Goal: Task Accomplishment & Management: Use online tool/utility

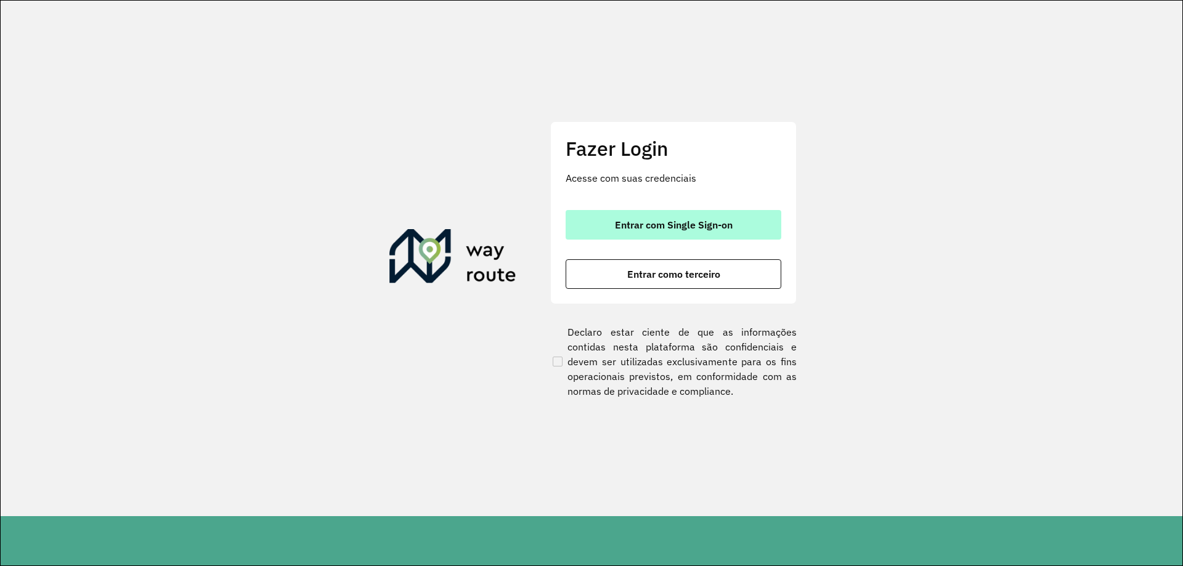
click at [647, 231] on button "Entrar com Single Sign-on" at bounding box center [674, 225] width 216 height 30
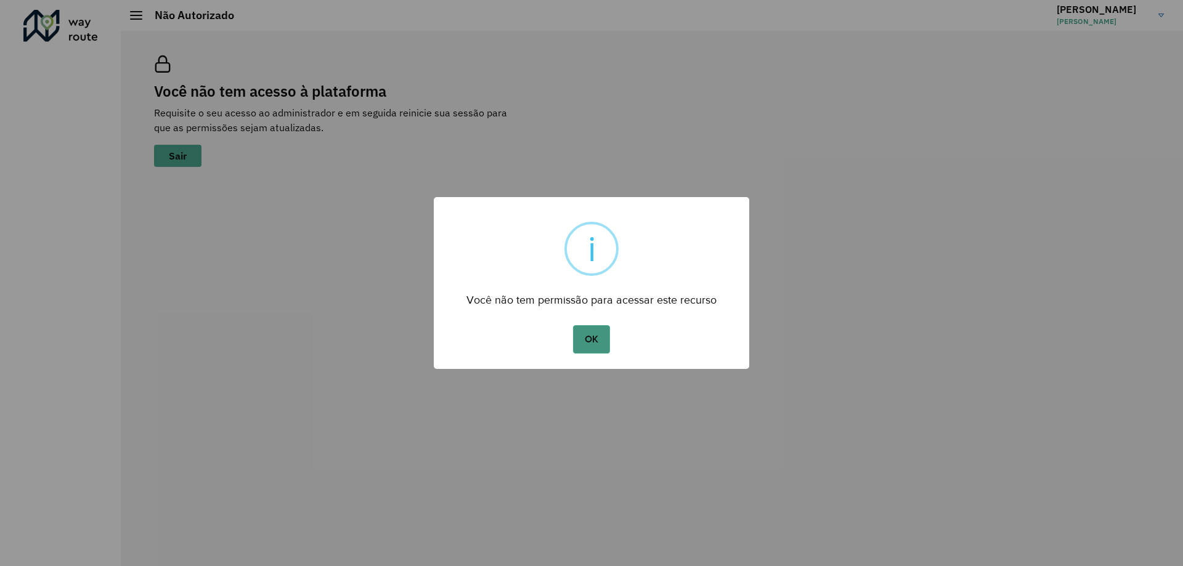
click at [596, 333] on button "OK" at bounding box center [591, 339] width 36 height 28
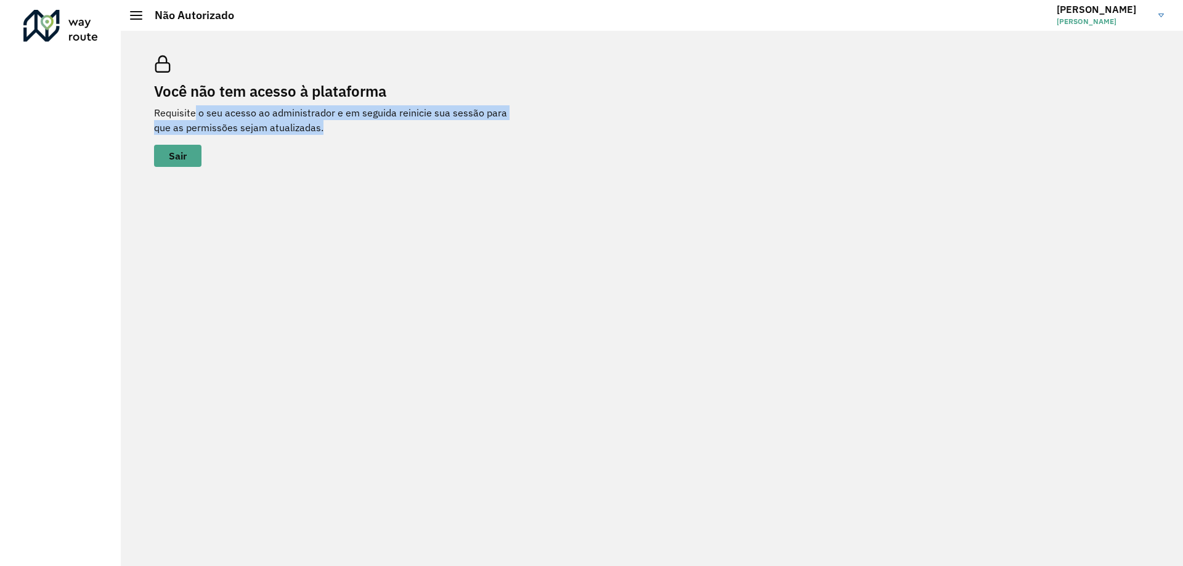
drag, startPoint x: 194, startPoint y: 108, endPoint x: 557, endPoint y: 135, distance: 363.9
click at [555, 133] on div "Você não tem acesso à plataforma Requisite o seu acesso ao administrador e em s…" at bounding box center [651, 111] width 1025 height 141
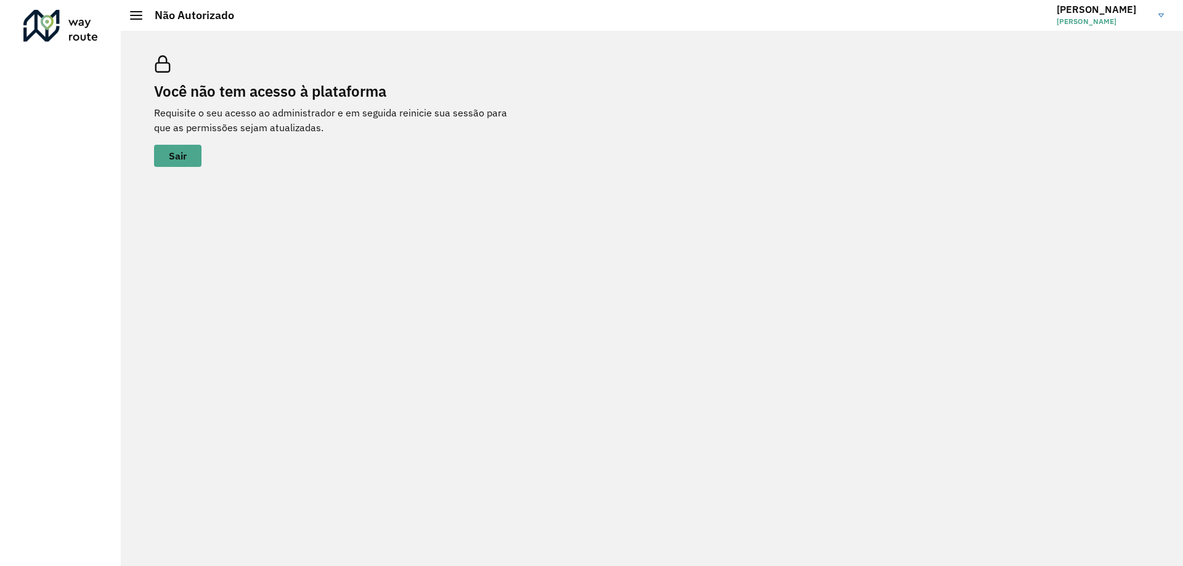
click at [147, 108] on div "Você não tem acesso à plataforma Requisite o seu acesso ao administrador e em s…" at bounding box center [651, 111] width 1025 height 141
click at [137, 12] on div at bounding box center [136, 15] width 12 height 9
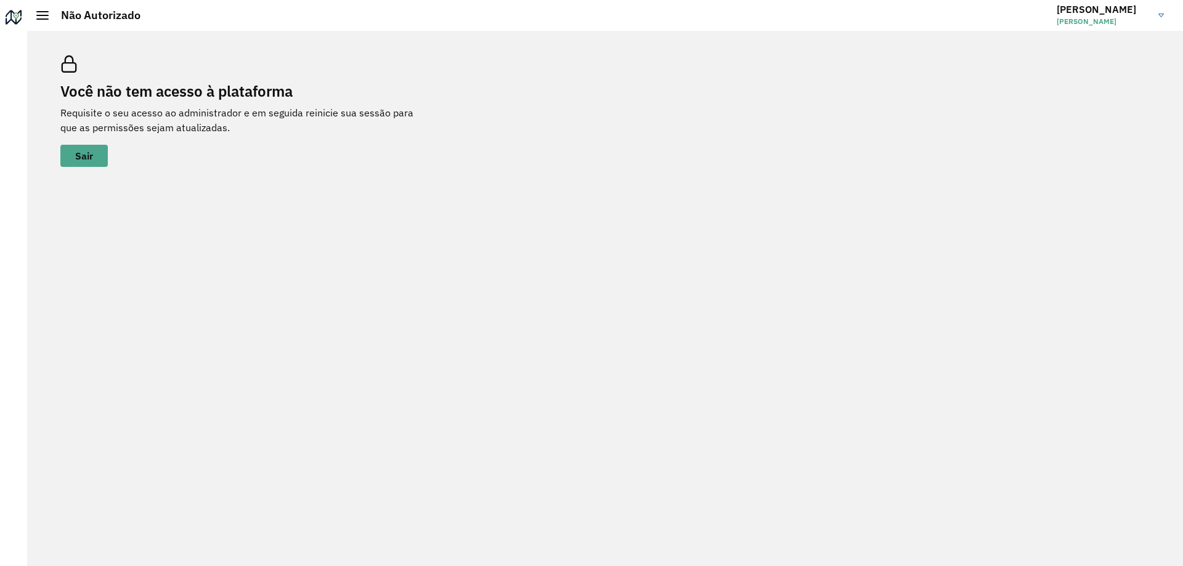
click at [47, 17] on div at bounding box center [42, 15] width 12 height 9
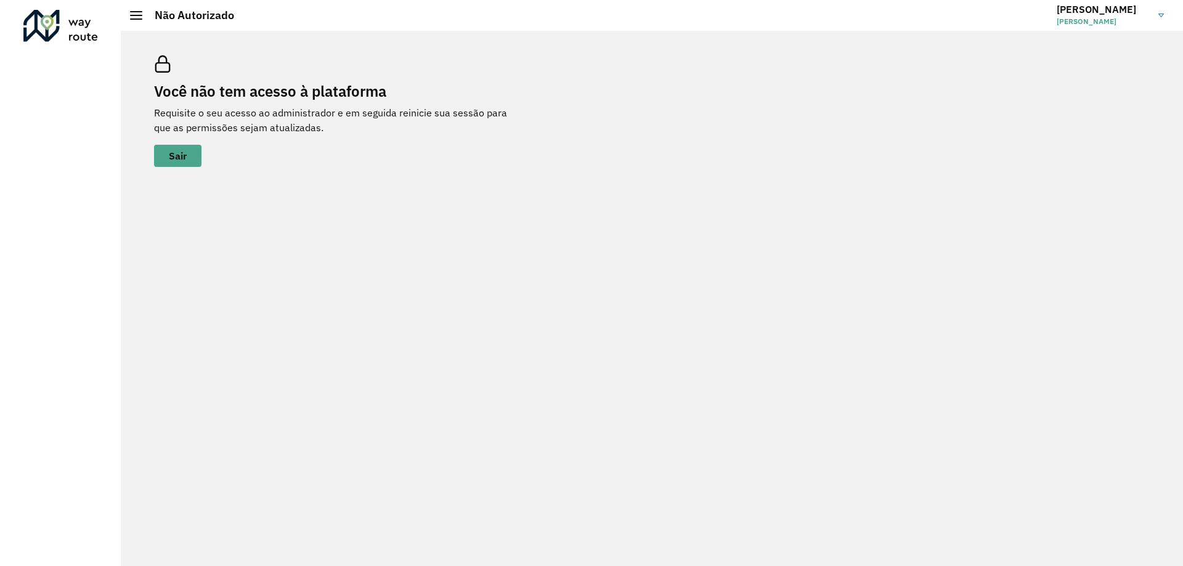
click at [41, 38] on div at bounding box center [60, 26] width 75 height 32
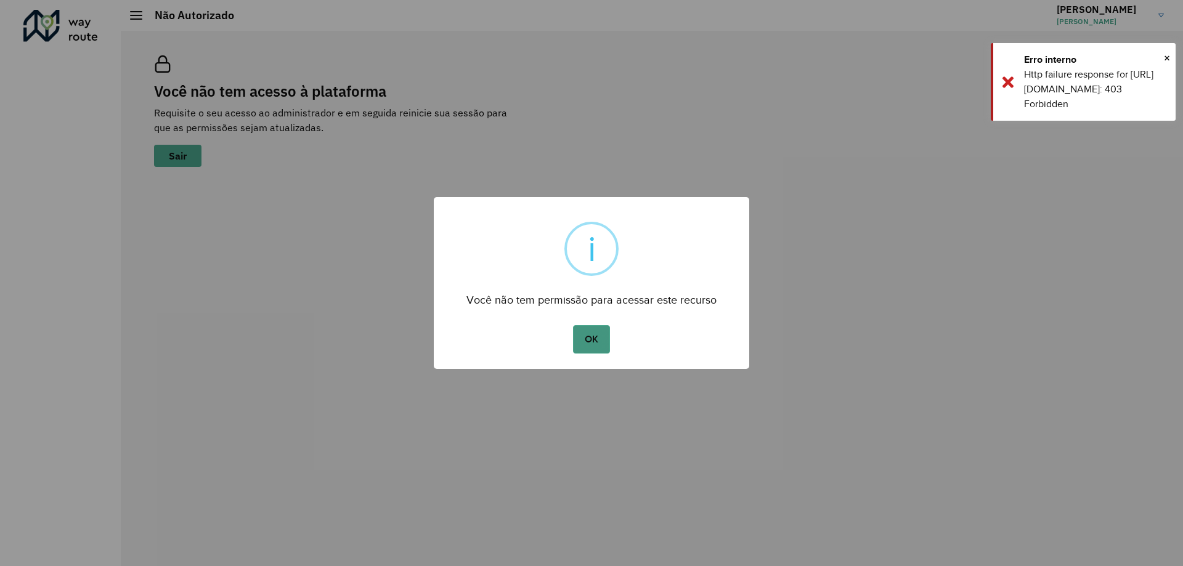
click at [586, 338] on button "OK" at bounding box center [591, 339] width 36 height 28
